Goal: Information Seeking & Learning: Learn about a topic

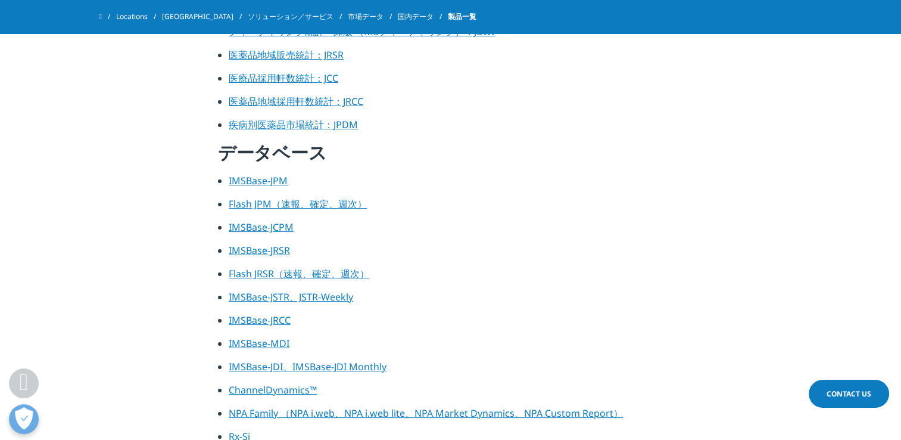
scroll to position [596, 0]
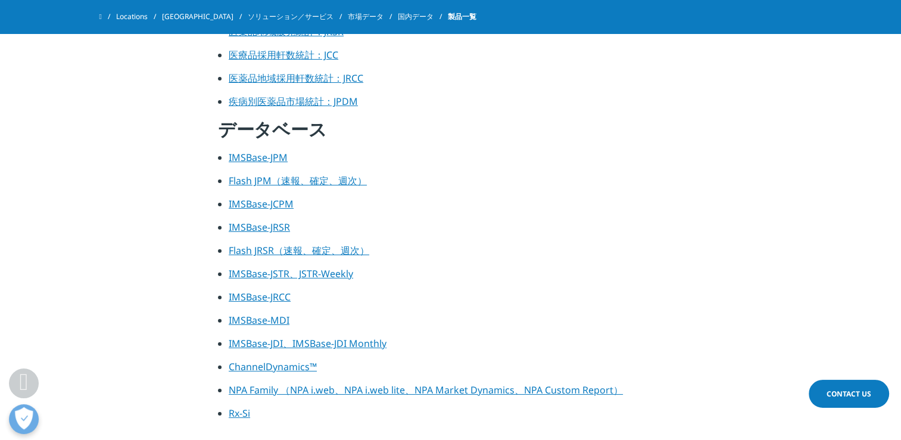
click at [296, 370] on link "ChannelDynamics™" at bounding box center [273, 366] width 88 height 13
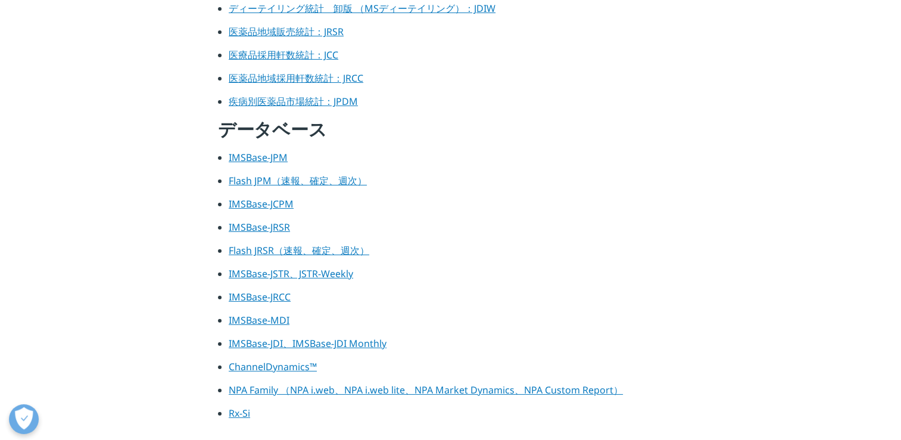
click at [280, 157] on link "IMSBase-JPM" at bounding box center [258, 157] width 59 height 13
